Goal: Transaction & Acquisition: Purchase product/service

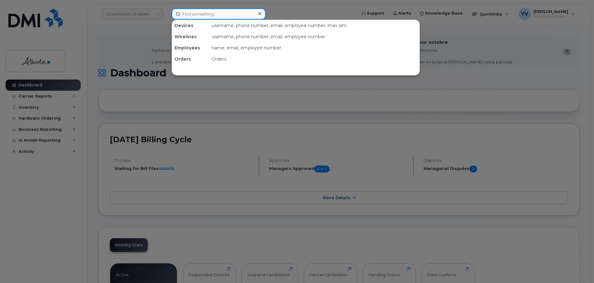
click at [187, 16] on input at bounding box center [219, 13] width 94 height 11
paste input "780 886-0513"
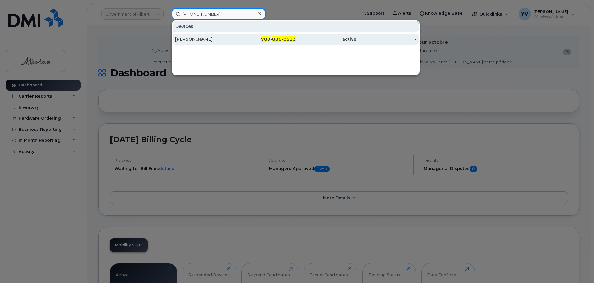
type input "780 886-0513"
click at [273, 39] on div "780 - 886-0513" at bounding box center [266, 39] width 61 height 6
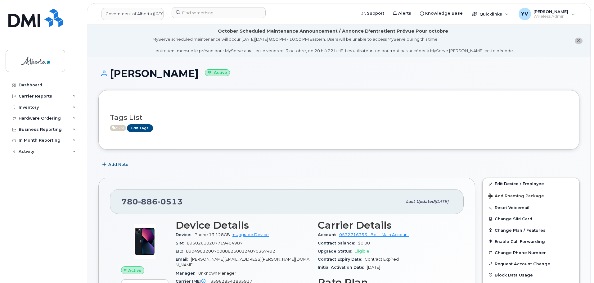
click at [130, 262] on div at bounding box center [144, 240] width 47 height 43
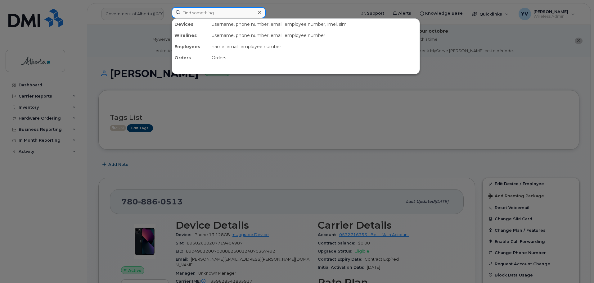
click at [191, 10] on input at bounding box center [219, 12] width 94 height 11
paste input "7803406683"
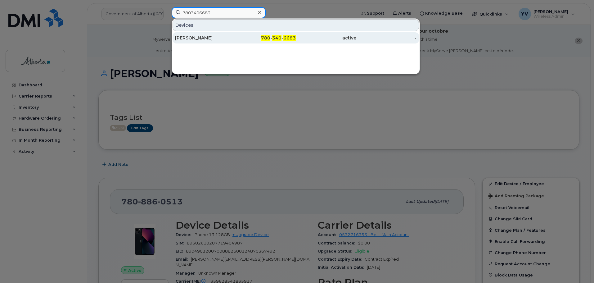
type input "7803406683"
click at [277, 37] on span "340" at bounding box center [276, 38] width 9 height 6
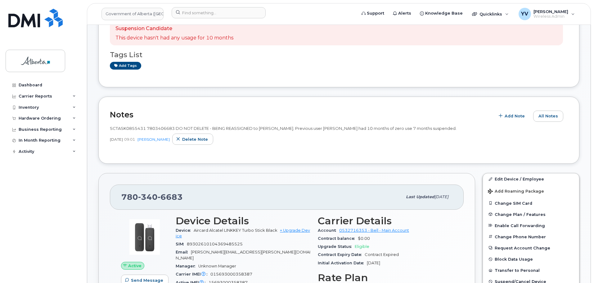
scroll to position [160, 0]
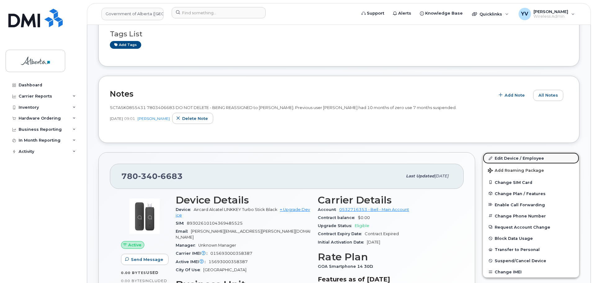
click at [507, 158] on link "Edit Device / Employee" at bounding box center [531, 157] width 96 height 11
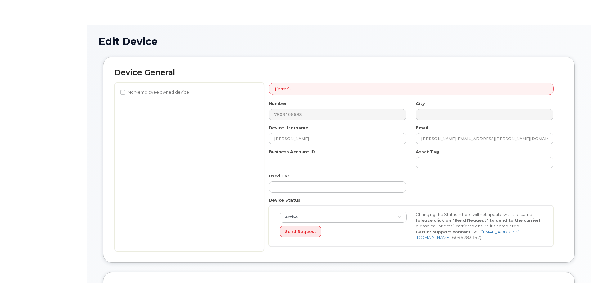
select select "29588065"
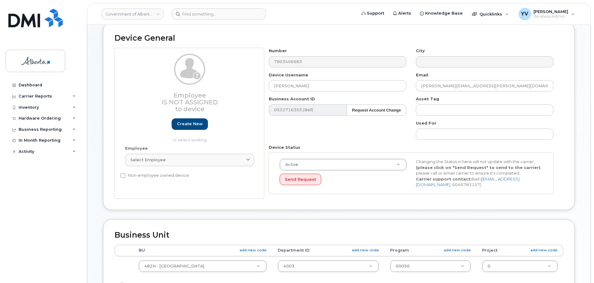
scroll to position [71, 0]
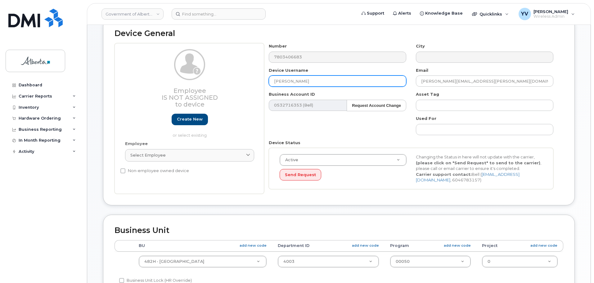
drag, startPoint x: 312, startPoint y: 81, endPoint x: 272, endPoint y: 82, distance: 39.7
click at [272, 82] on input "Rhonda Blachford" at bounding box center [338, 80] width 138 height 11
paste input "[PERSON_NAME]"
type input "[PERSON_NAME]"
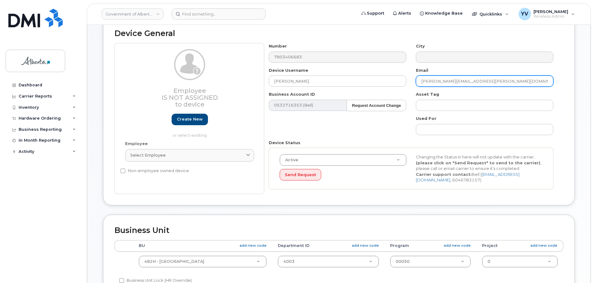
drag, startPoint x: 479, startPoint y: 81, endPoint x: 418, endPoint y: 84, distance: 60.9
click at [418, 84] on input "rhonda.blachford@gov.ab.ca" at bounding box center [485, 80] width 138 height 11
paste input "taylor.daum"
click at [431, 81] on input "[PERSON_NAME][EMAIL_ADDRESS][PERSON_NAME][DOMAIN_NAME]" at bounding box center [485, 80] width 138 height 11
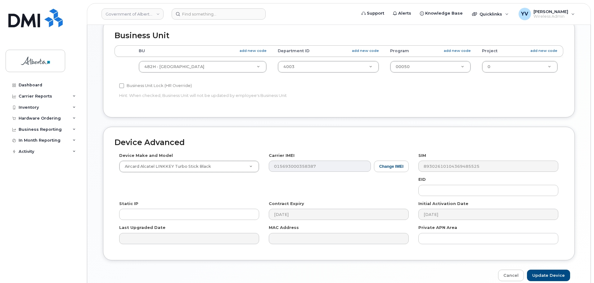
scroll to position [264, 0]
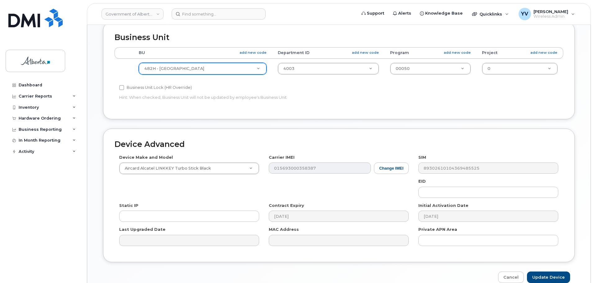
type input "[PERSON_NAME][EMAIL_ADDRESS][PERSON_NAME][DOMAIN_NAME]"
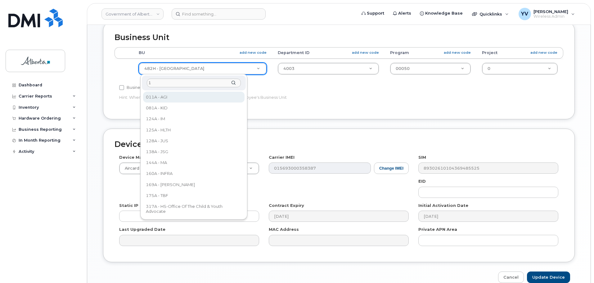
scroll to position [0, 0]
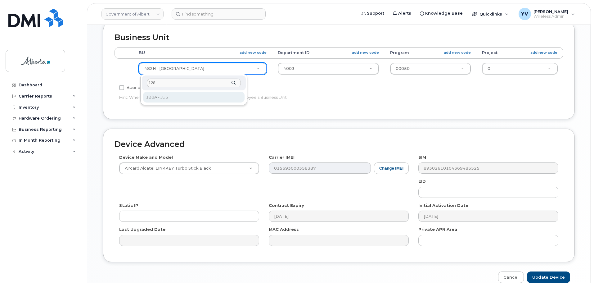
type input "128"
select select "4120330"
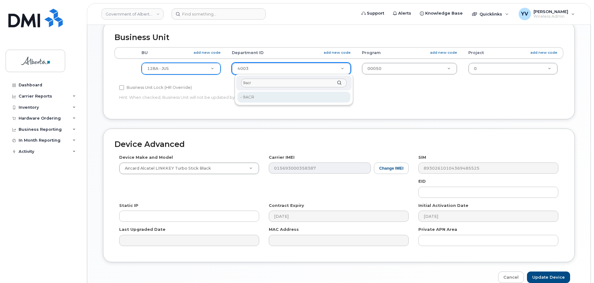
type input "9acr"
type input "17654200"
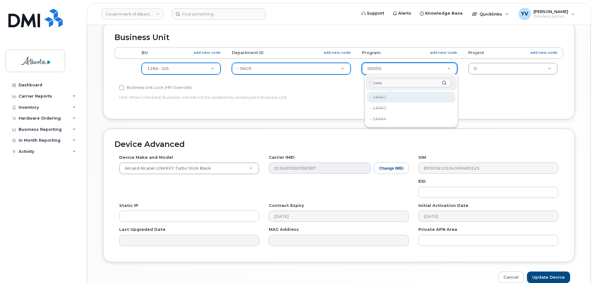
type input "1aaa"
type input "4753515"
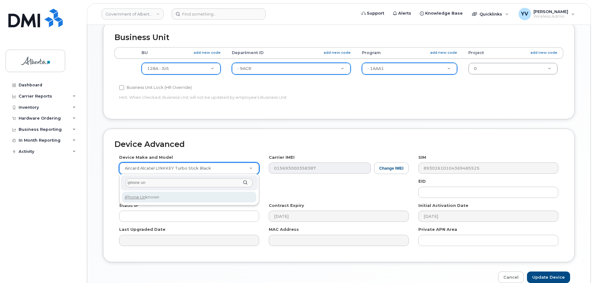
type input "iphone un"
select select "185"
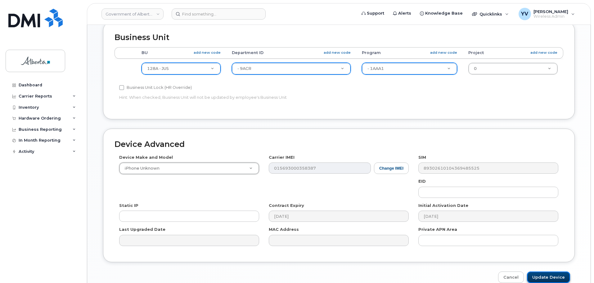
click at [548, 273] on input "Update Device" at bounding box center [548, 276] width 43 height 11
type input "Saving..."
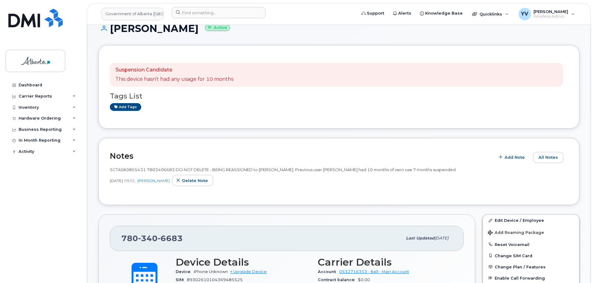
scroll to position [95, 0]
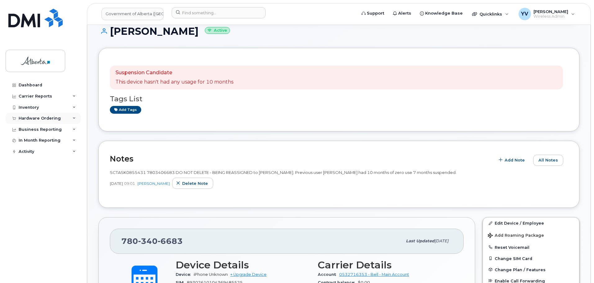
click at [36, 119] on div "Hardware Ordering" at bounding box center [40, 118] width 42 height 5
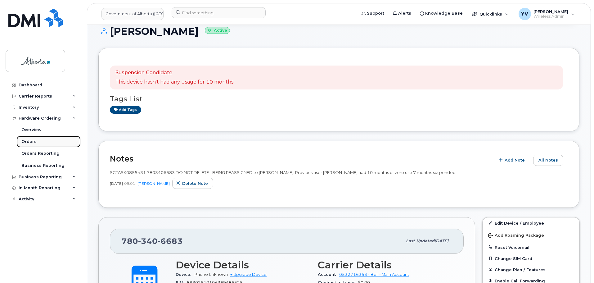
click at [29, 140] on div "Orders" at bounding box center [28, 142] width 15 height 6
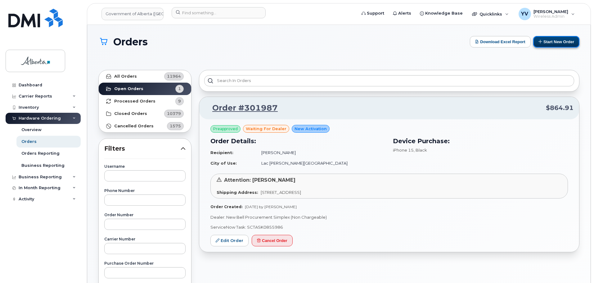
click at [557, 42] on button "Start New Order" at bounding box center [556, 41] width 46 height 11
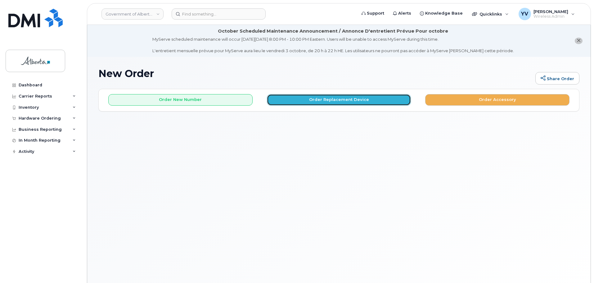
click at [323, 99] on button "Order Replacement Device" at bounding box center [339, 99] width 144 height 11
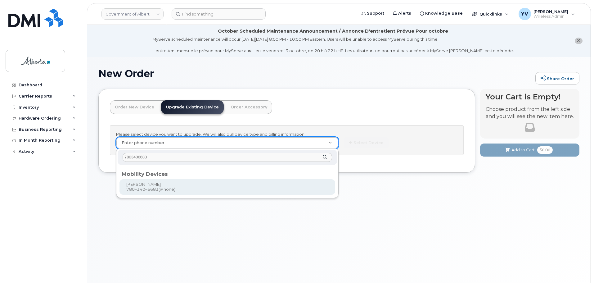
type input "7803406683"
type input "909820"
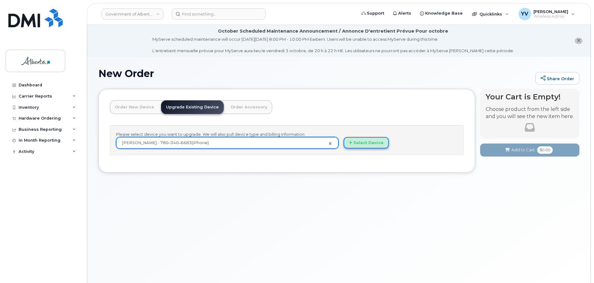
click at [373, 142] on button "Select Device" at bounding box center [366, 142] width 45 height 11
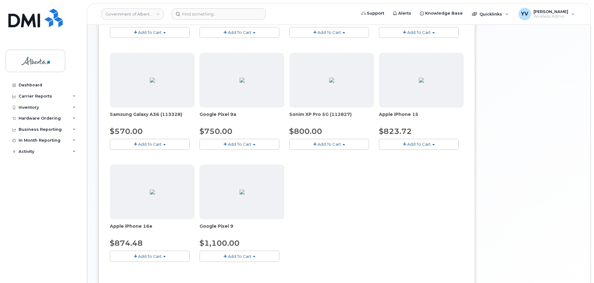
scroll to position [213, 0]
click at [163, 254] on button "Add To Cart" at bounding box center [150, 255] width 80 height 11
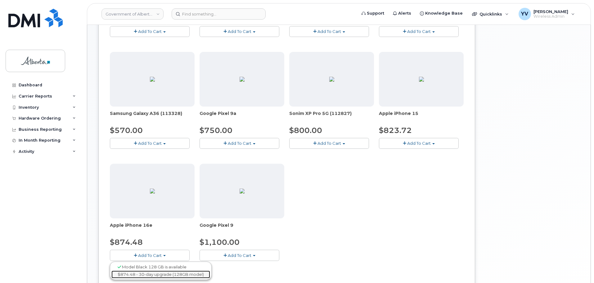
click at [163, 275] on link "$874.48 - 30-day upgrade (128GB model)" at bounding box center [160, 274] width 99 height 8
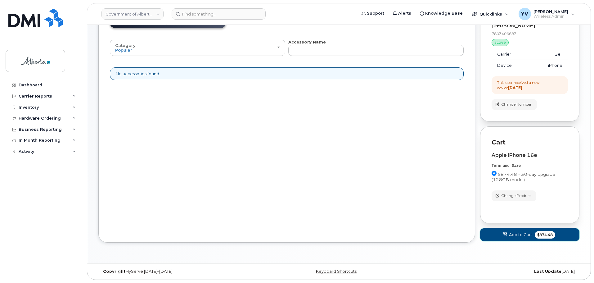
click at [521, 232] on span "Add to Cart" at bounding box center [520, 235] width 23 height 6
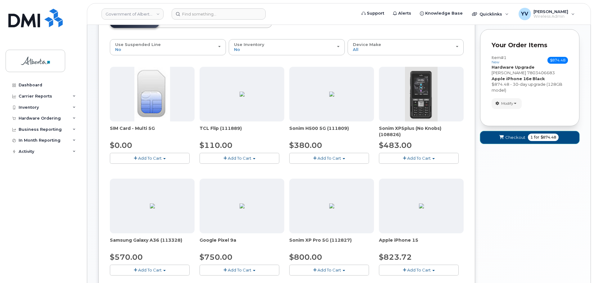
click at [515, 137] on span "Checkout" at bounding box center [515, 137] width 20 height 6
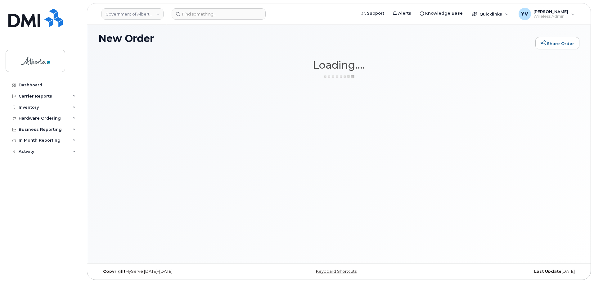
scroll to position [35, 0]
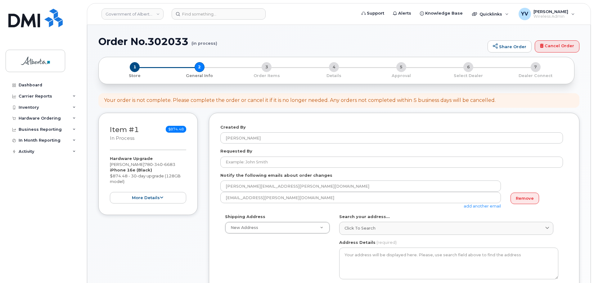
select select
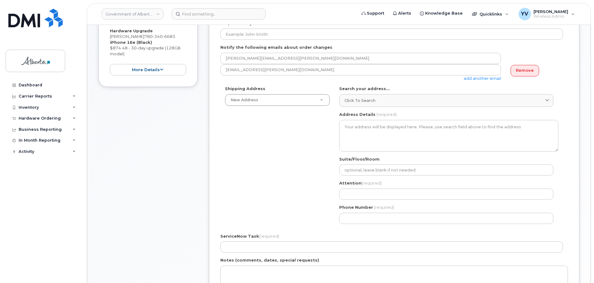
scroll to position [147, 0]
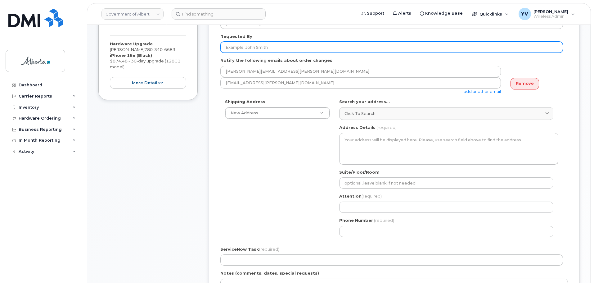
click at [231, 47] on input "Requested By" at bounding box center [391, 47] width 343 height 11
paste input "[PERSON_NAME]"
type input "[PERSON_NAME]"
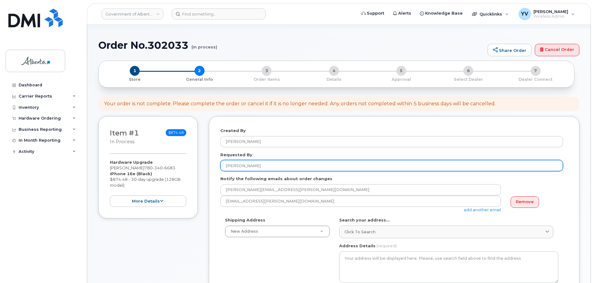
scroll to position [0, 0]
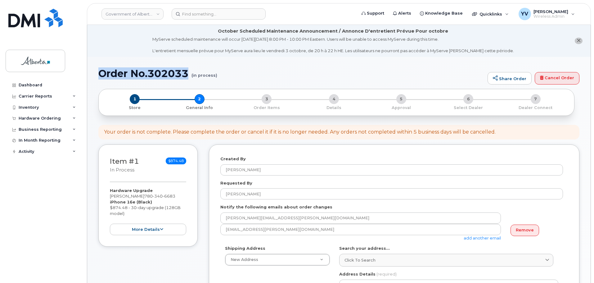
drag, startPoint x: 220, startPoint y: 74, endPoint x: 96, endPoint y: 74, distance: 124.2
copy h1 "Order No.302033"
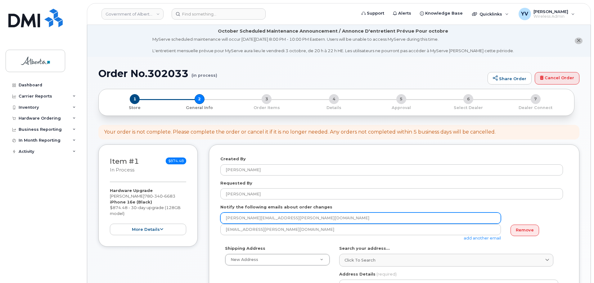
drag, startPoint x: 279, startPoint y: 220, endPoint x: 224, endPoint y: 218, distance: 55.3
click at [224, 218] on input "[PERSON_NAME][EMAIL_ADDRESS][PERSON_NAME][DOMAIN_NAME]" at bounding box center [360, 217] width 281 height 11
paste input "lori.nicholls"
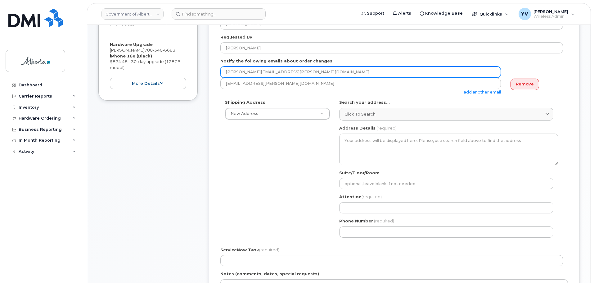
scroll to position [150, 0]
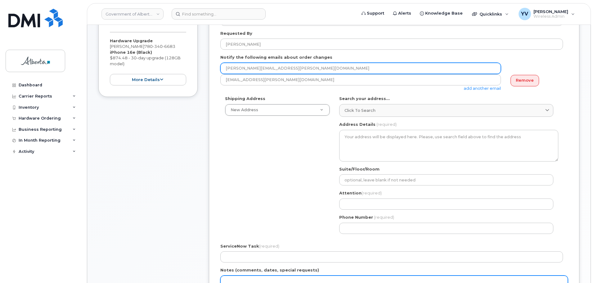
type input "lori.nicholls@gov.ab.ca"
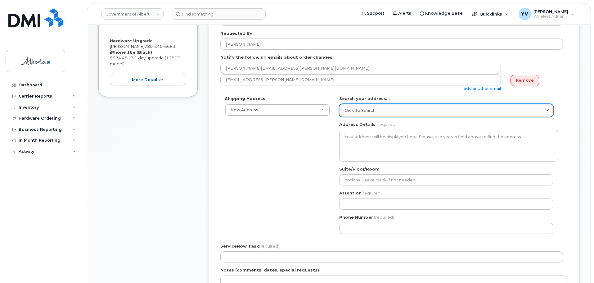
click at [352, 110] on span "Click to search" at bounding box center [360, 110] width 31 height 6
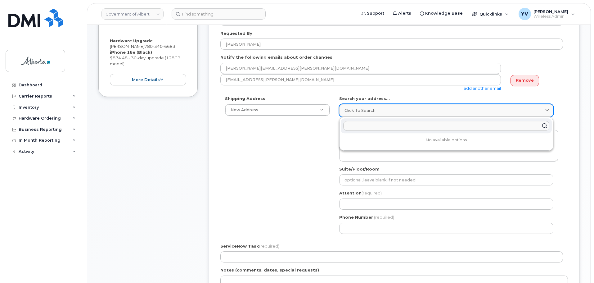
paste input "10025 Jasper Avenue"
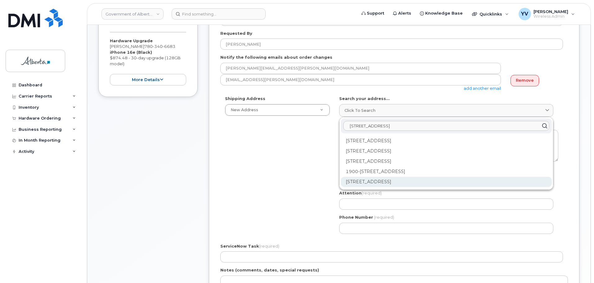
type input "10025 Jasper Avenue"
click at [428, 182] on div "10025 Jasper Ave NW Edmonton AB T5J 1S6" at bounding box center [446, 182] width 211 height 10
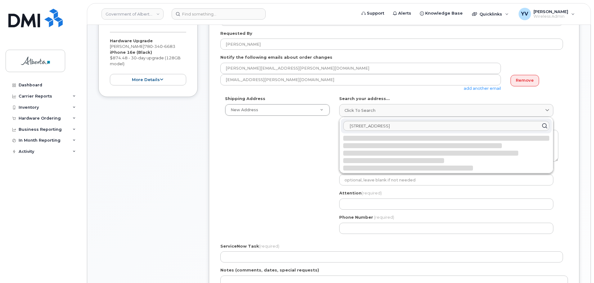
select select
type textarea "10025 Jasper Ave NW EDMONTON AB T5J 1S6 CANADA"
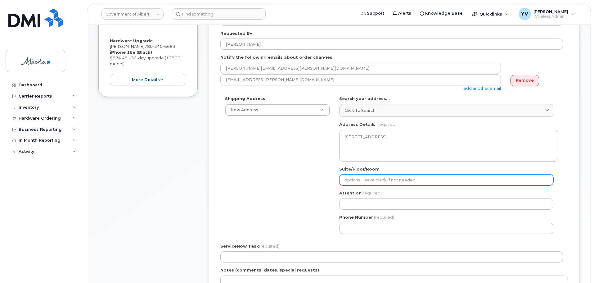
click at [357, 179] on input "Suite/Floor/Room" at bounding box center [446, 179] width 214 height 11
paste input "Suite 200"
select select
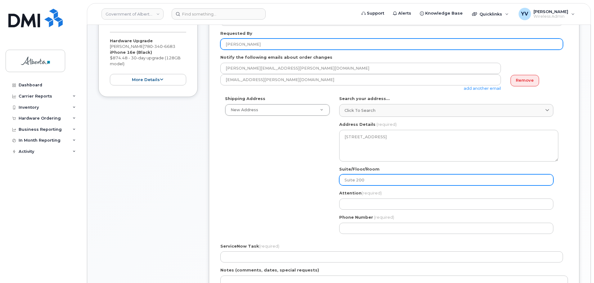
type input "Suite 200"
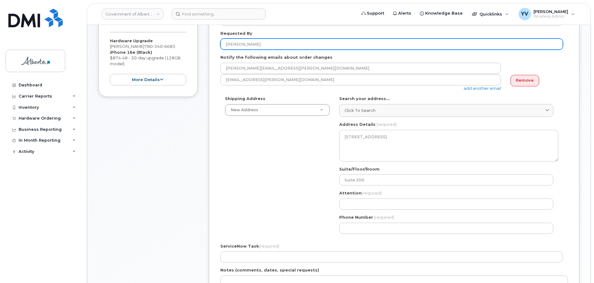
drag, startPoint x: 253, startPoint y: 46, endPoint x: 223, endPoint y: 47, distance: 29.8
click at [222, 47] on input "[PERSON_NAME]" at bounding box center [391, 43] width 343 height 11
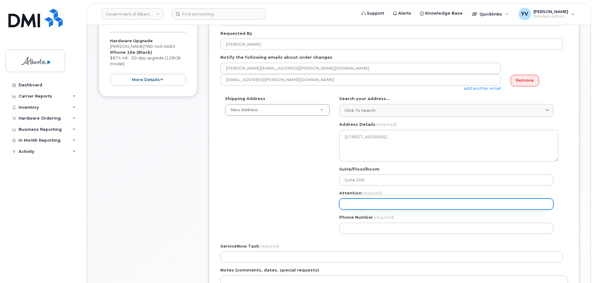
click at [350, 205] on input "Attention (required)" at bounding box center [446, 203] width 214 height 11
paste input "[PERSON_NAME]"
select select
type input "[PERSON_NAME]"
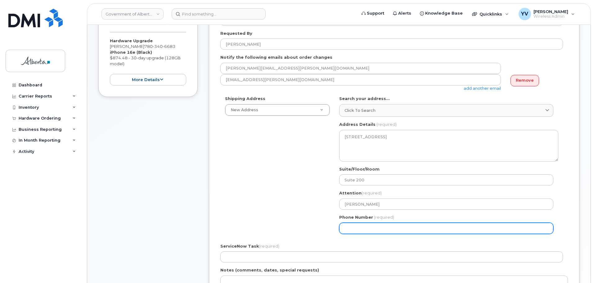
click at [356, 228] on input "Phone Number" at bounding box center [446, 228] width 214 height 11
paste input "804220576"
type input "804220576"
click at [345, 227] on input "804220576" at bounding box center [446, 228] width 214 height 11
select select
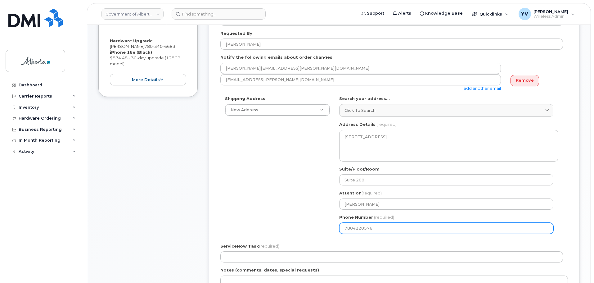
click at [393, 226] on input "7804220576" at bounding box center [446, 228] width 214 height 11
type input "7804220576"
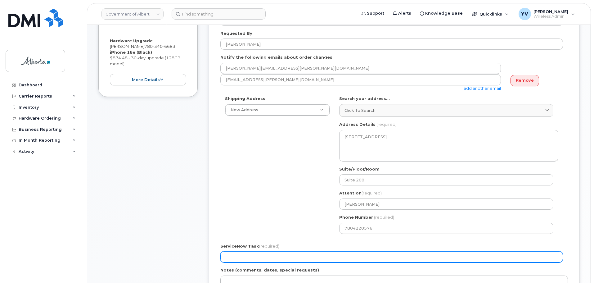
click at [229, 260] on input "ServiceNow Task (required)" at bounding box center [391, 256] width 343 height 11
paste input "SCTASK0855431"
type input "SCTASK0855431"
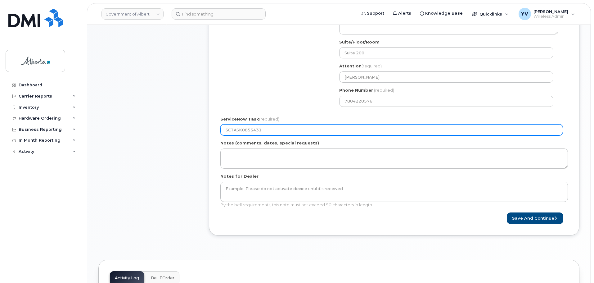
scroll to position [279, 0]
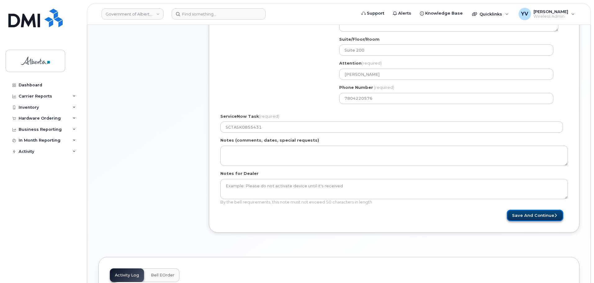
click at [524, 214] on button "Save and Continue" at bounding box center [535, 215] width 56 height 11
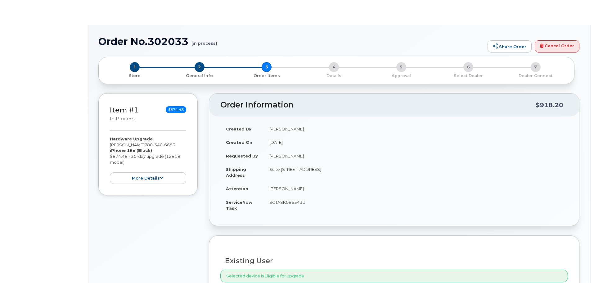
type input "[PERSON_NAME]"
type input "[PERSON_NAME][EMAIL_ADDRESS][PERSON_NAME][DOMAIN_NAME]"
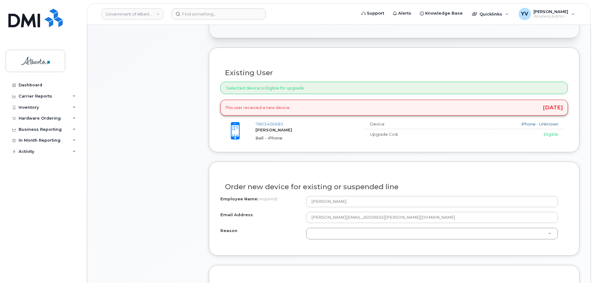
scroll to position [303, 0]
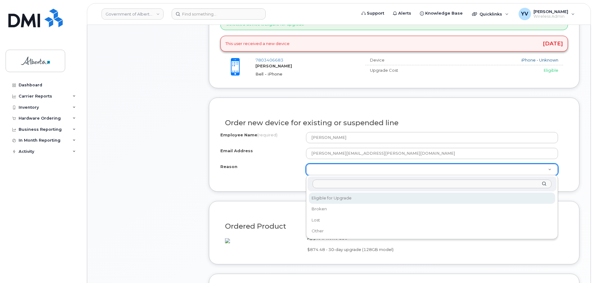
select select "eligible_for_upgrade"
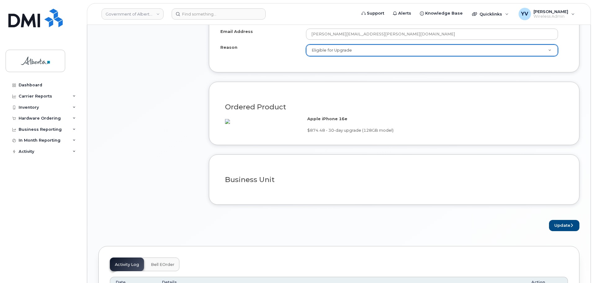
scroll to position [435, 0]
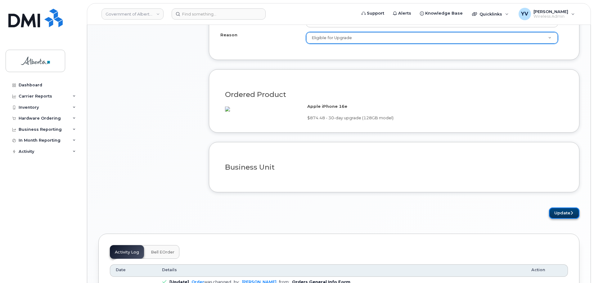
click at [565, 216] on button "Update" at bounding box center [564, 212] width 30 height 11
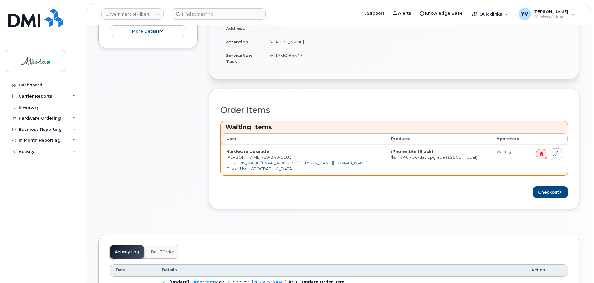
scroll to position [227, 0]
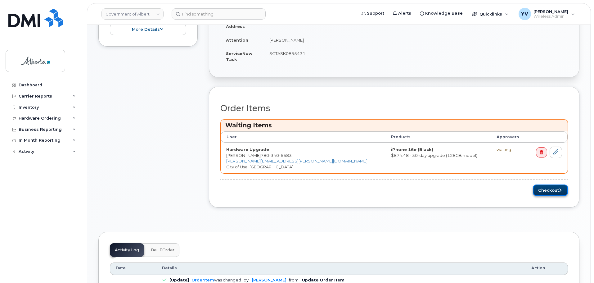
click at [548, 187] on button "Checkout" at bounding box center [550, 189] width 35 height 11
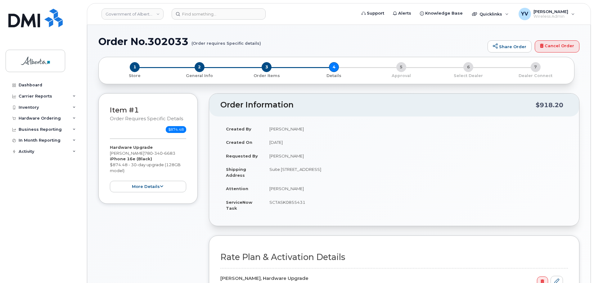
select select
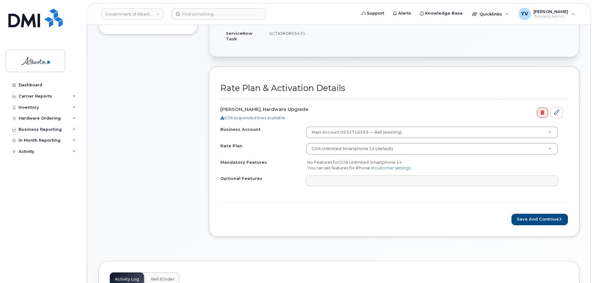
scroll to position [205, 0]
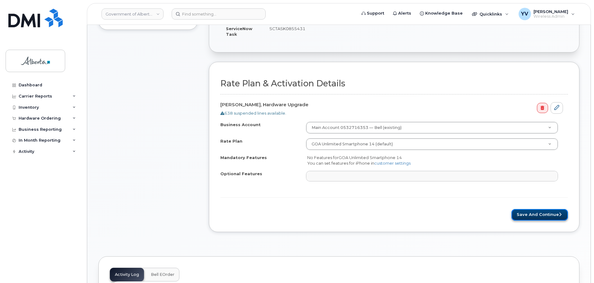
click at [542, 213] on button "Save and Continue" at bounding box center [540, 214] width 56 height 11
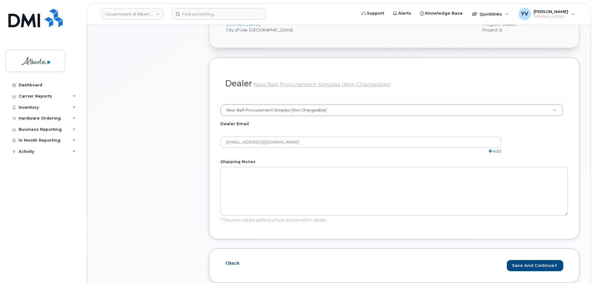
scroll to position [347, 0]
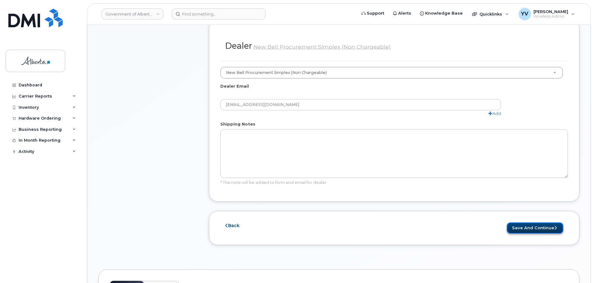
click at [533, 222] on button "Save and Continue" at bounding box center [535, 227] width 56 height 11
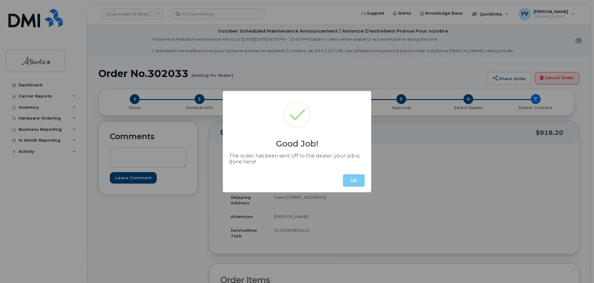
click at [350, 182] on button "OK" at bounding box center [354, 180] width 22 height 12
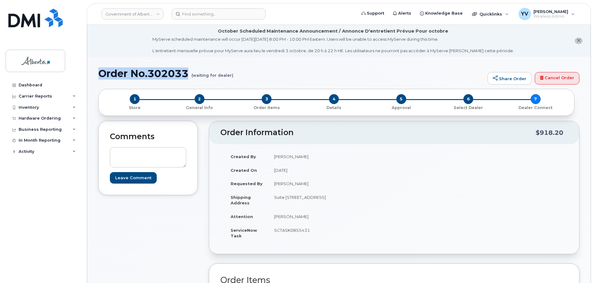
drag, startPoint x: 189, startPoint y: 73, endPoint x: 99, endPoint y: 75, distance: 89.7
click at [99, 75] on h1 "Order No.302033 (waiting for dealer)" at bounding box center [291, 73] width 386 height 11
copy h1 "Order No.302033"
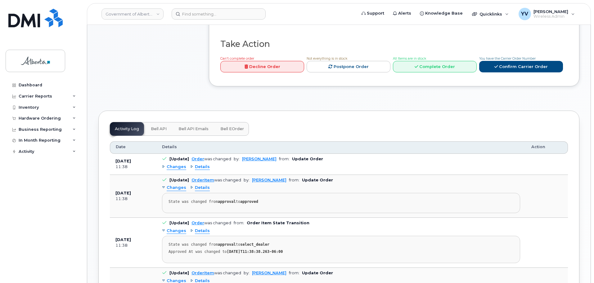
scroll to position [325, 0]
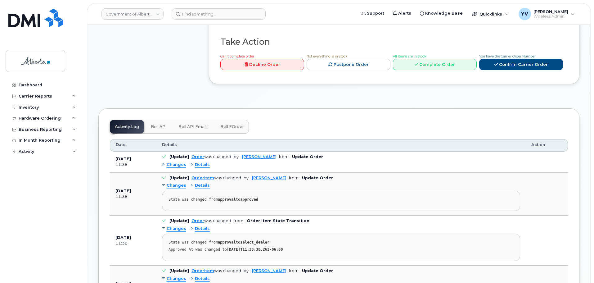
click at [151, 124] on span "Bell API" at bounding box center [159, 126] width 16 height 5
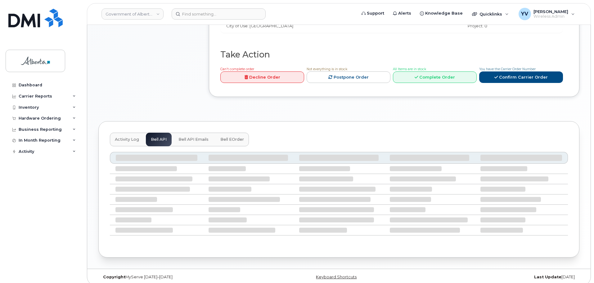
scroll to position [257, 0]
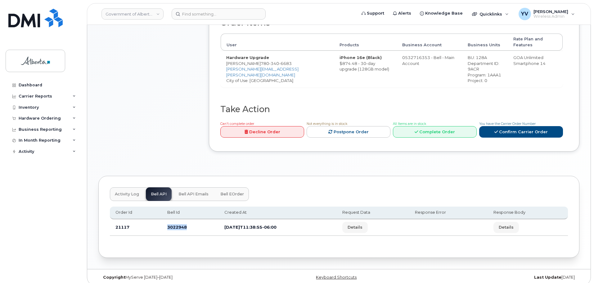
drag, startPoint x: 192, startPoint y: 223, endPoint x: 163, endPoint y: 225, distance: 28.6
click at [164, 223] on td "3022948" at bounding box center [190, 227] width 57 height 16
copy td "3022948"
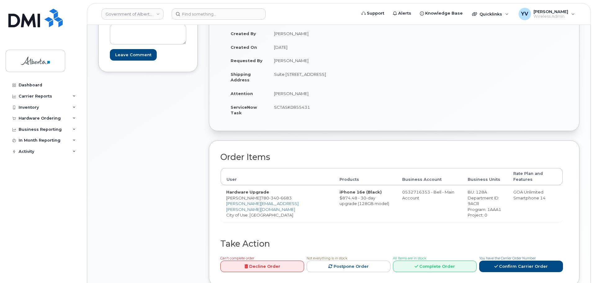
scroll to position [119, 0]
